Goal: Check status: Check status

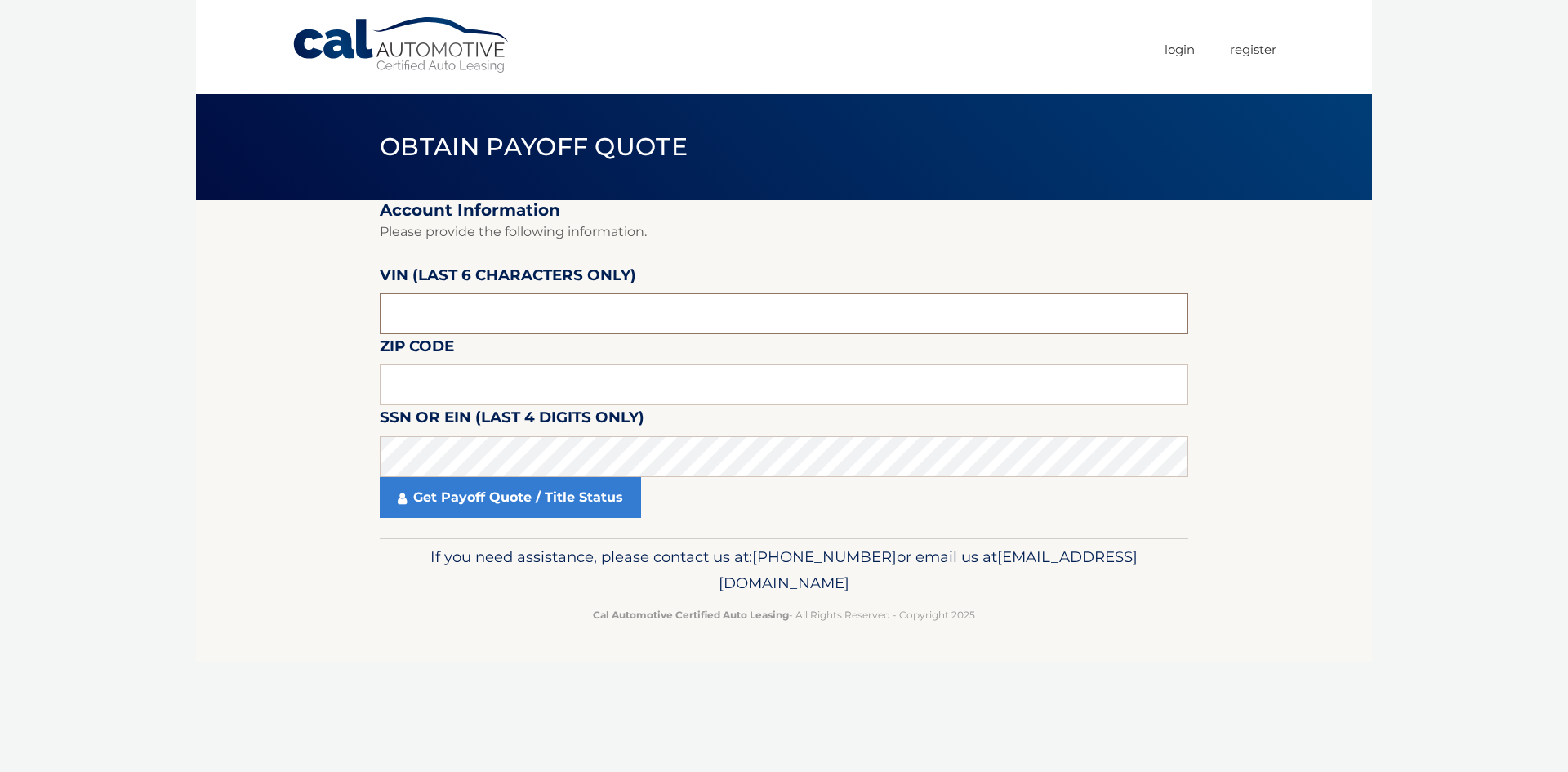
click at [488, 299] on input "text" at bounding box center [784, 314] width 809 height 41
type input "0*****"
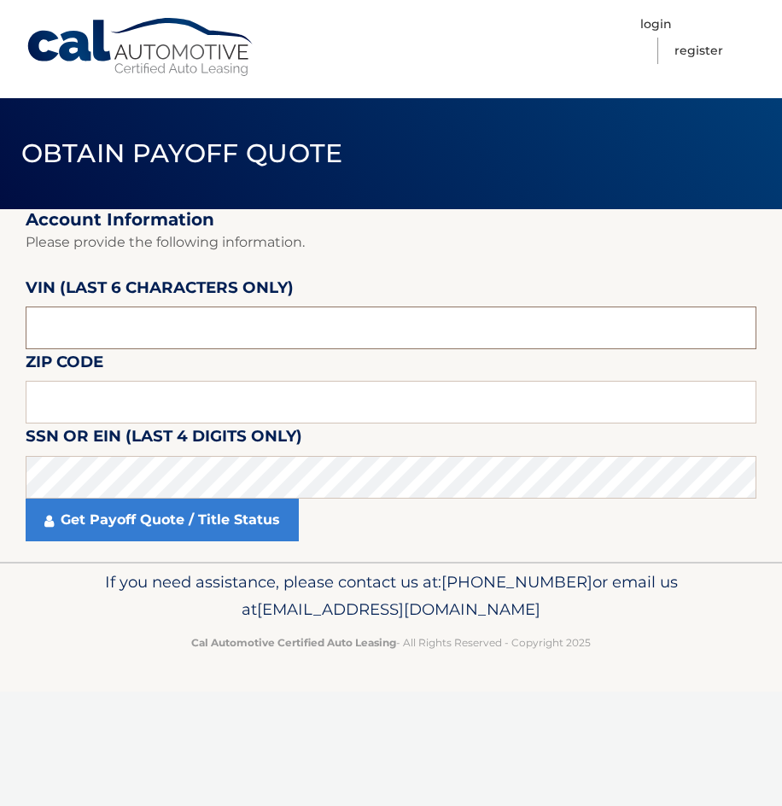
click at [126, 334] on input "text" at bounding box center [391, 328] width 731 height 43
type input "012475"
click at [108, 413] on input "text" at bounding box center [391, 402] width 731 height 43
click at [57, 388] on input "text" at bounding box center [391, 402] width 731 height 43
type input "11746"
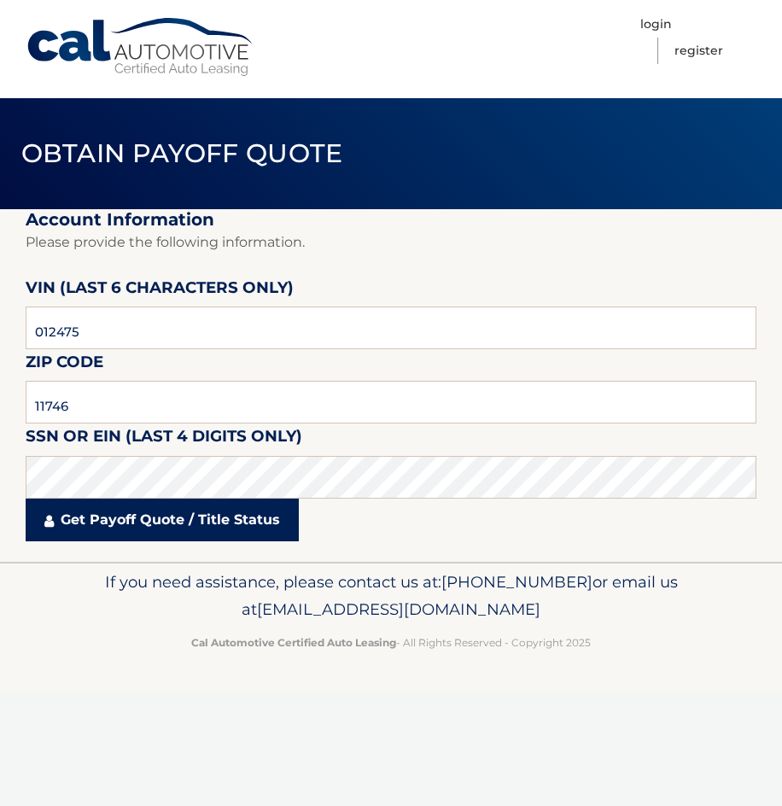
click at [95, 522] on link "Get Payoff Quote / Title Status" at bounding box center [162, 520] width 273 height 43
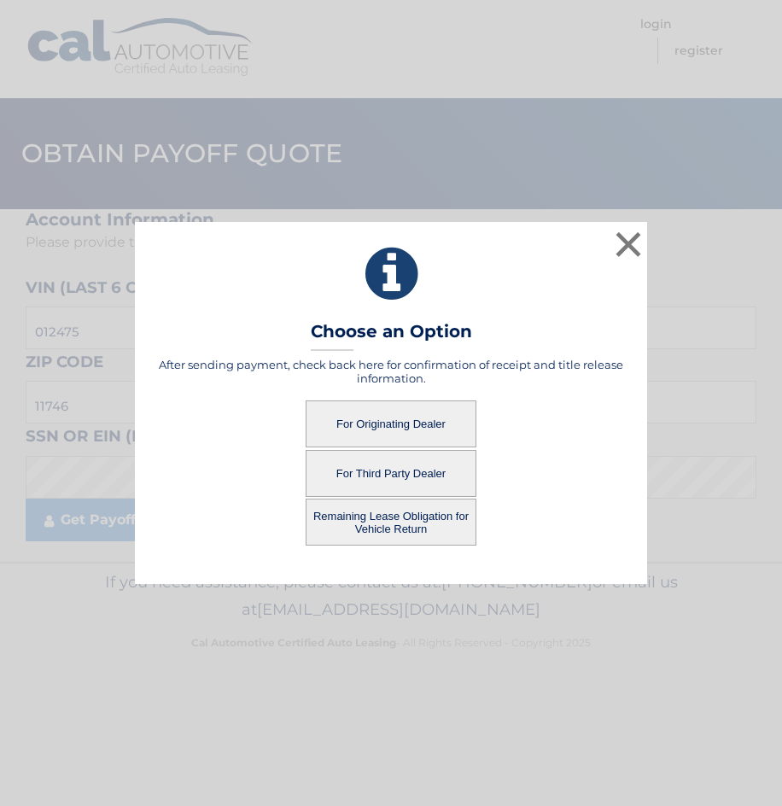
click at [403, 428] on button "For Originating Dealer" at bounding box center [391, 424] width 171 height 47
click at [374, 424] on button "For Originating Dealer" at bounding box center [391, 424] width 171 height 47
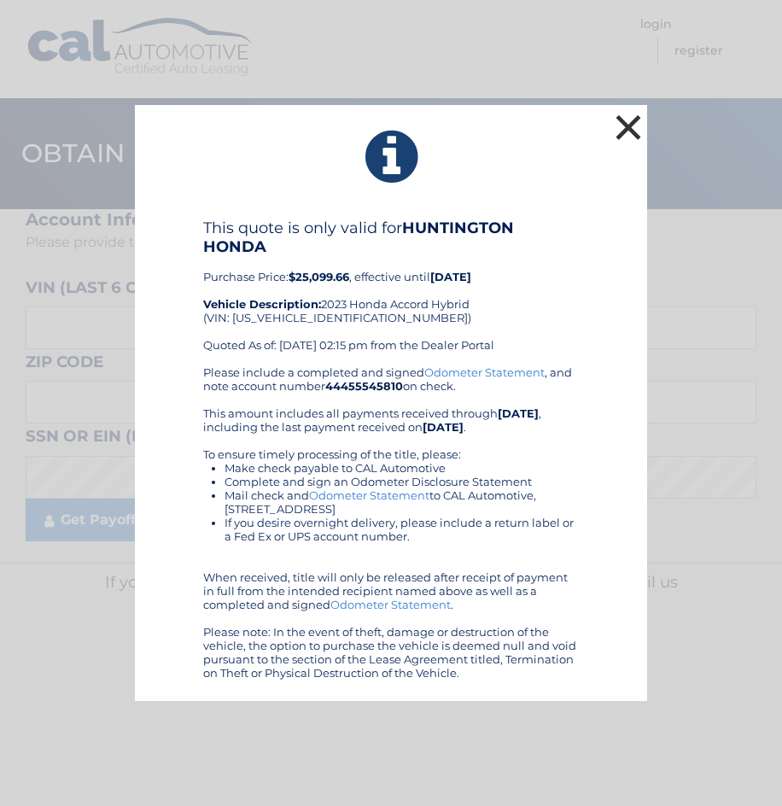
click at [618, 123] on button "×" at bounding box center [629, 127] width 34 height 34
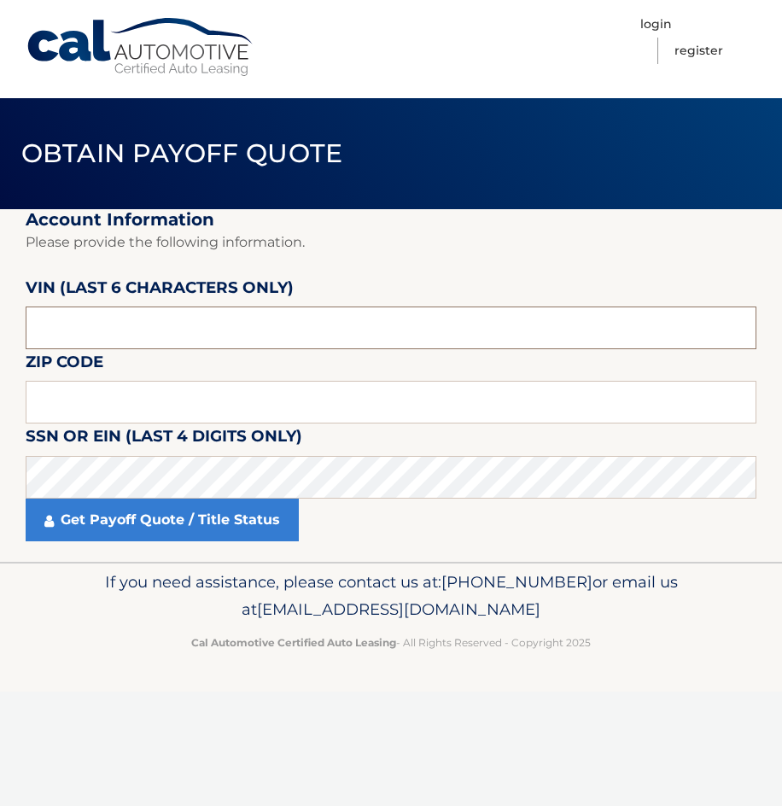
click at [157, 336] on input "text" at bounding box center [391, 328] width 731 height 43
click at [148, 331] on input "text" at bounding box center [391, 328] width 731 height 43
click at [66, 424] on label "SSN or EIN (last 4 digits only)" at bounding box center [164, 440] width 277 height 32
click at [83, 409] on input "text" at bounding box center [391, 402] width 731 height 43
type input "11746"
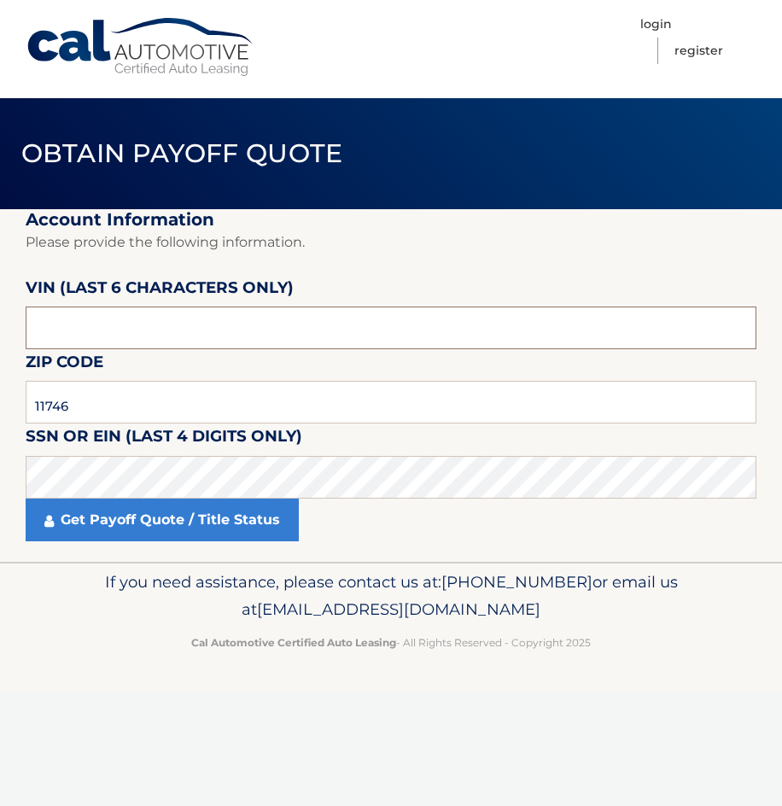
click at [203, 337] on input "text" at bounding box center [391, 328] width 731 height 43
type input "012475"
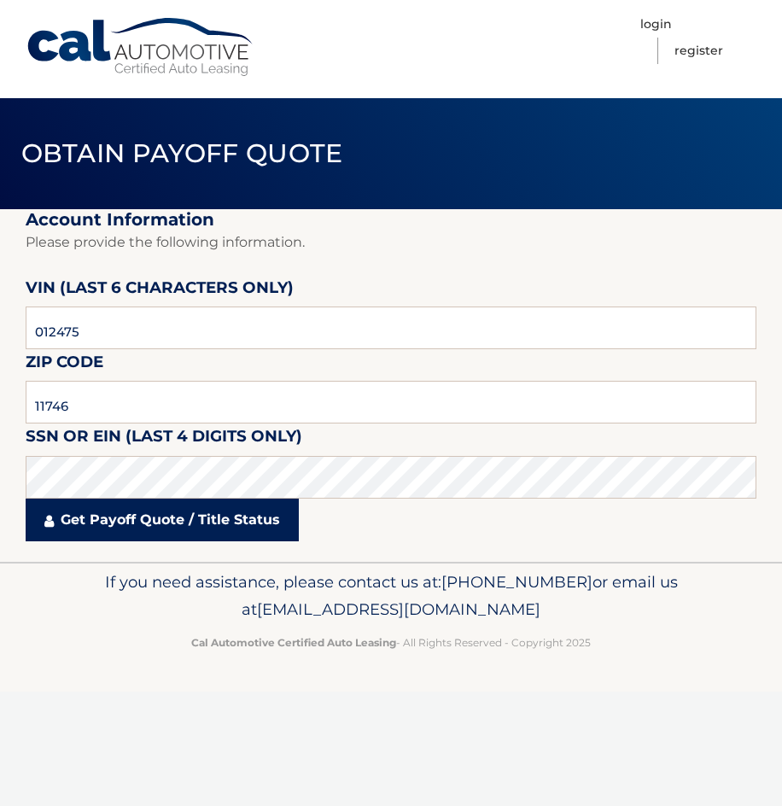
click at [107, 525] on link "Get Payoff Quote / Title Status" at bounding box center [162, 520] width 273 height 43
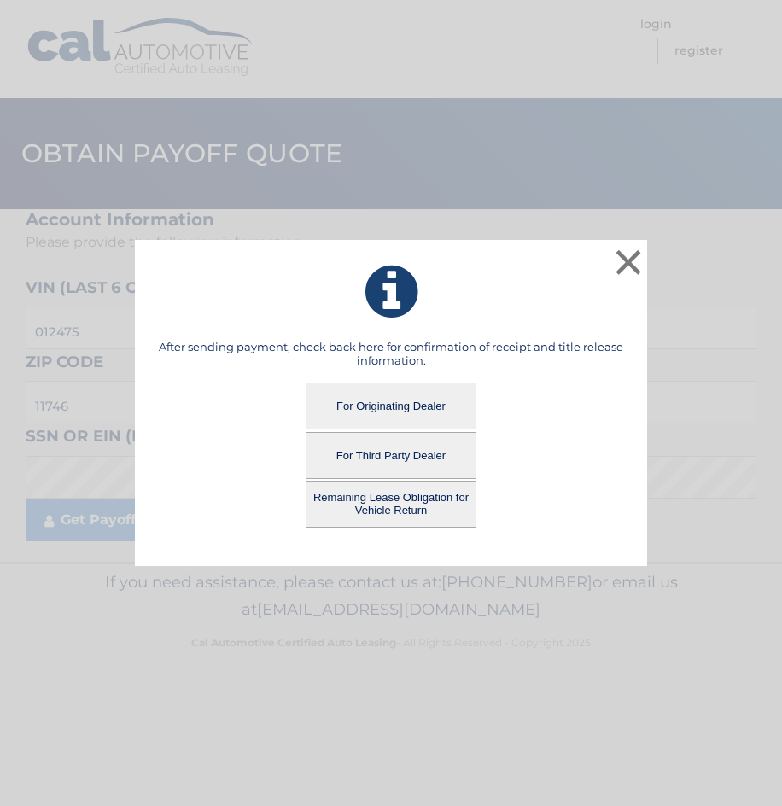
click at [413, 506] on button "Remaining Lease Obligation for Vehicle Return" at bounding box center [391, 504] width 171 height 47
click at [398, 509] on button "Remaining Lease Obligation for Vehicle Return" at bounding box center [391, 504] width 171 height 47
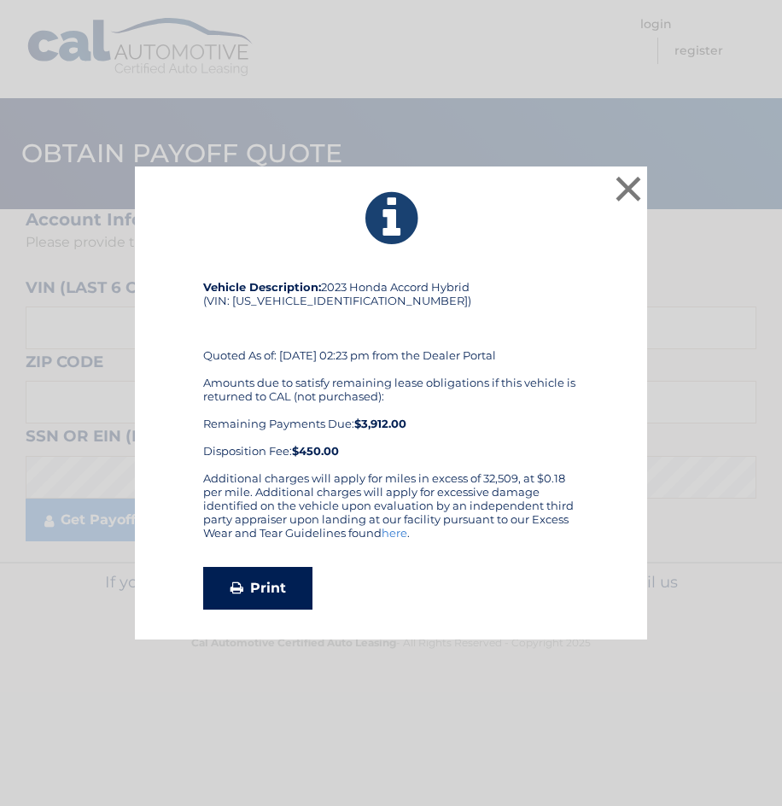
click at [272, 592] on link "Print" at bounding box center [257, 588] width 109 height 43
